Goal: Find specific page/section: Find specific page/section

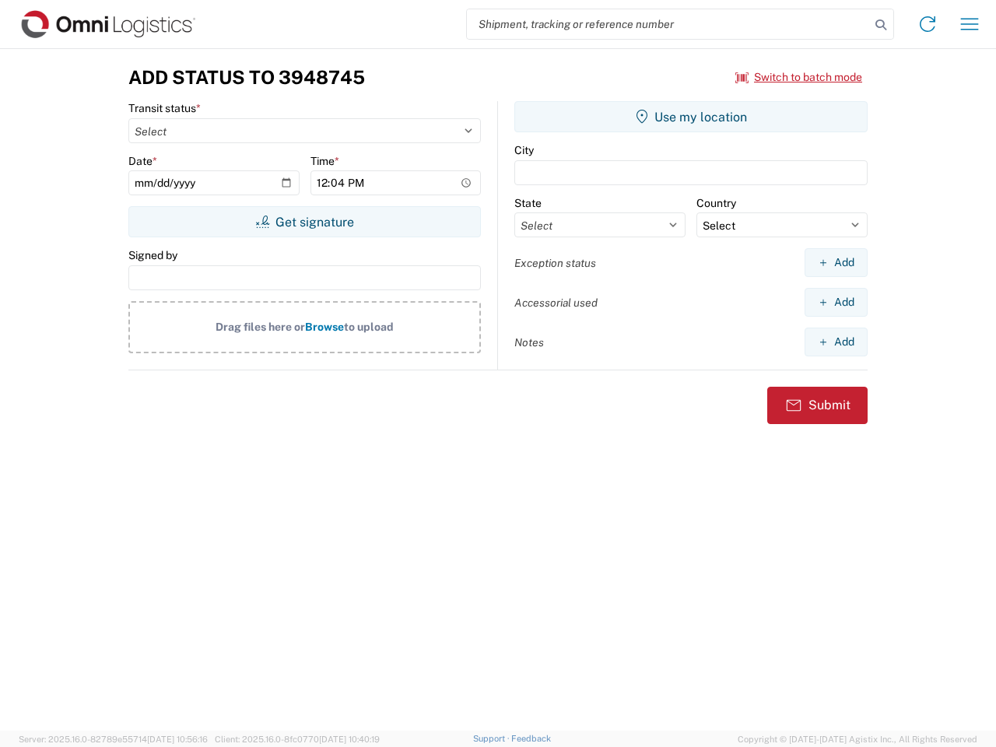
click at [669, 24] on input "search" at bounding box center [668, 24] width 403 height 30
click at [881, 25] on icon at bounding box center [881, 25] width 22 height 22
click at [928, 24] on icon at bounding box center [927, 24] width 25 height 25
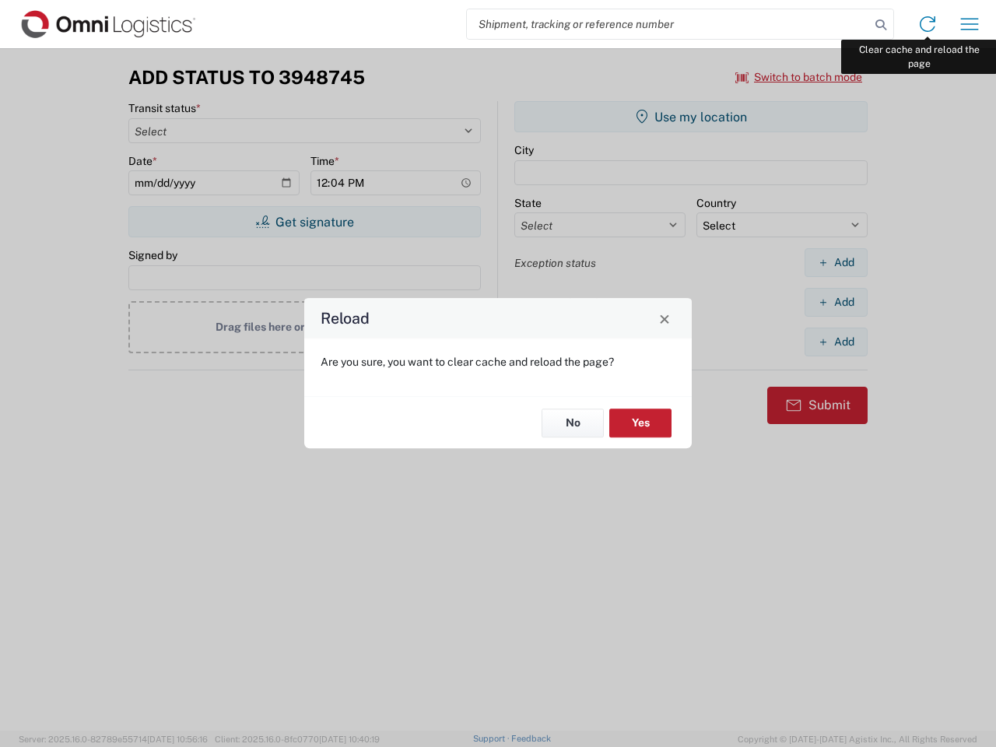
click at [970, 24] on div "Reload Are you sure, you want to clear cache and reload the page? No Yes" at bounding box center [498, 373] width 996 height 747
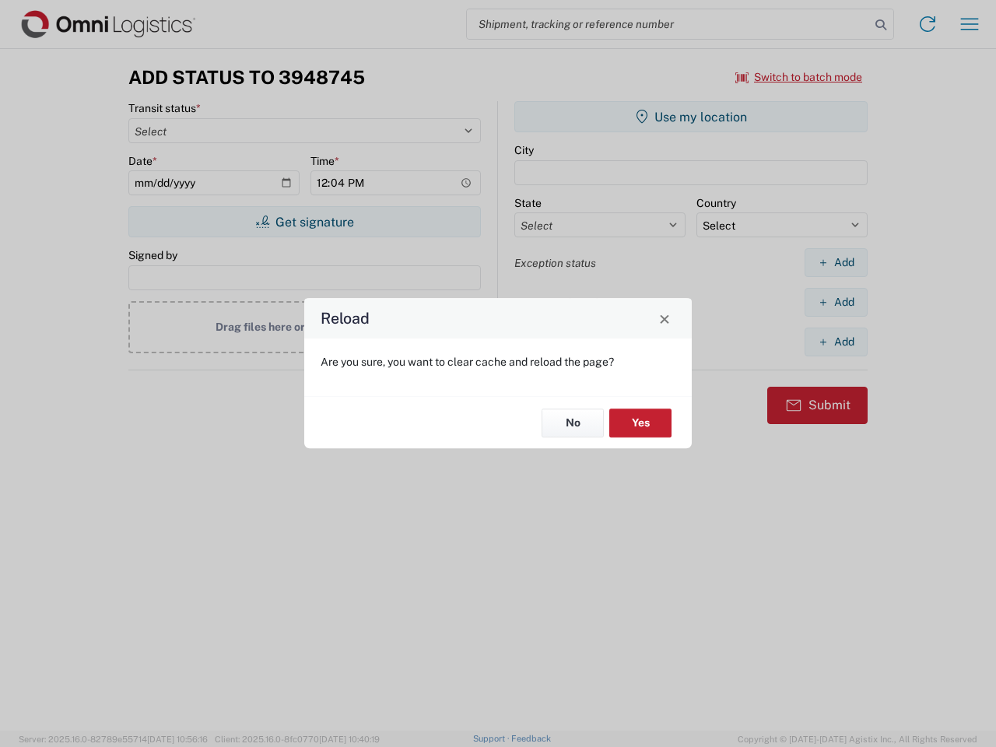
click at [799, 77] on div "Reload Are you sure, you want to clear cache and reload the page? No Yes" at bounding box center [498, 373] width 996 height 747
click at [304, 222] on div "Reload Are you sure, you want to clear cache and reload the page? No Yes" at bounding box center [498, 373] width 996 height 747
click at [691, 117] on div "Reload Are you sure, you want to clear cache and reload the page? No Yes" at bounding box center [498, 373] width 996 height 747
click at [836, 262] on div "Reload Are you sure, you want to clear cache and reload the page? No Yes" at bounding box center [498, 373] width 996 height 747
click at [836, 302] on div "Reload Are you sure, you want to clear cache and reload the page? No Yes" at bounding box center [498, 373] width 996 height 747
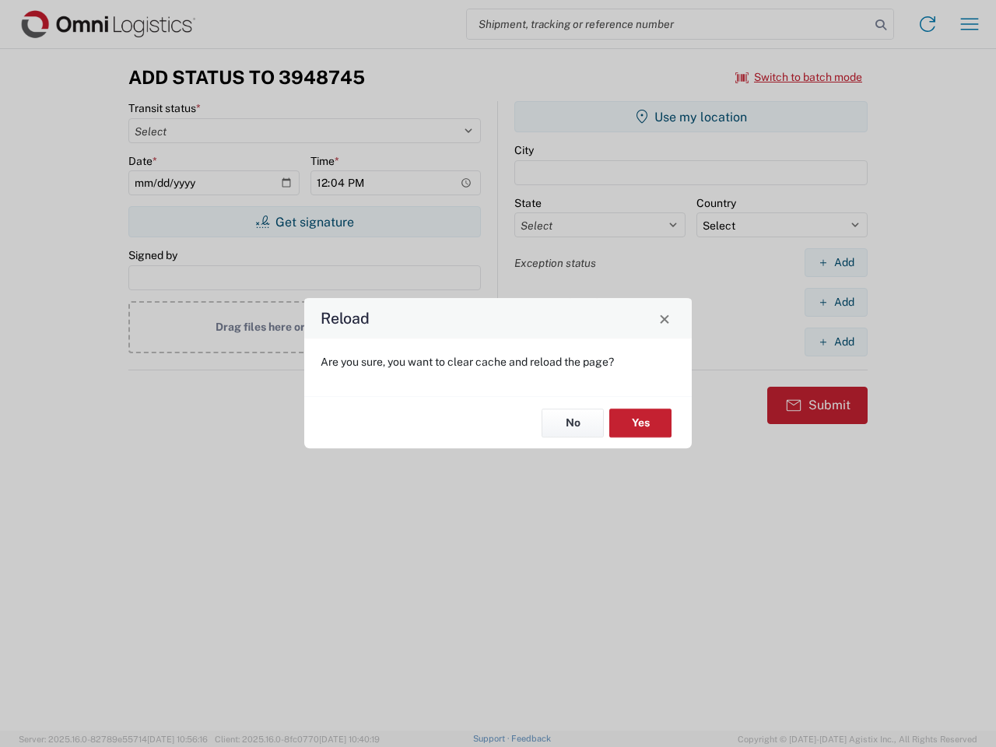
click at [836, 342] on div "Reload Are you sure, you want to clear cache and reload the page? No Yes" at bounding box center [498, 373] width 996 height 747
